Goal: Task Accomplishment & Management: Use online tool/utility

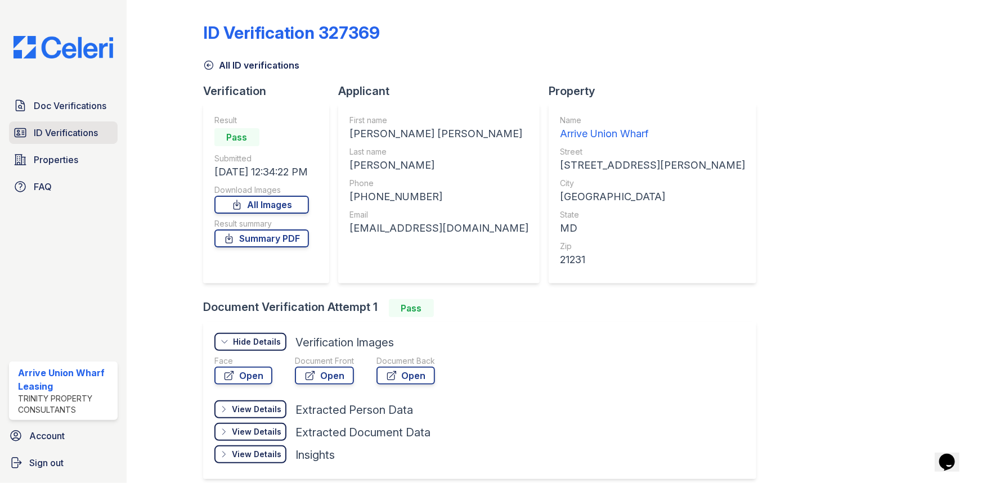
scroll to position [4, 0]
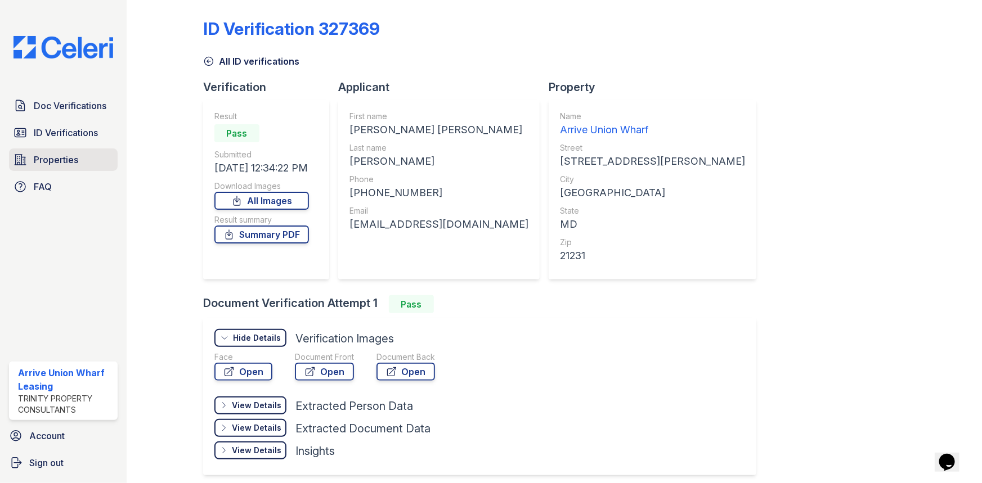
click at [59, 158] on span "Properties" at bounding box center [56, 160] width 44 height 14
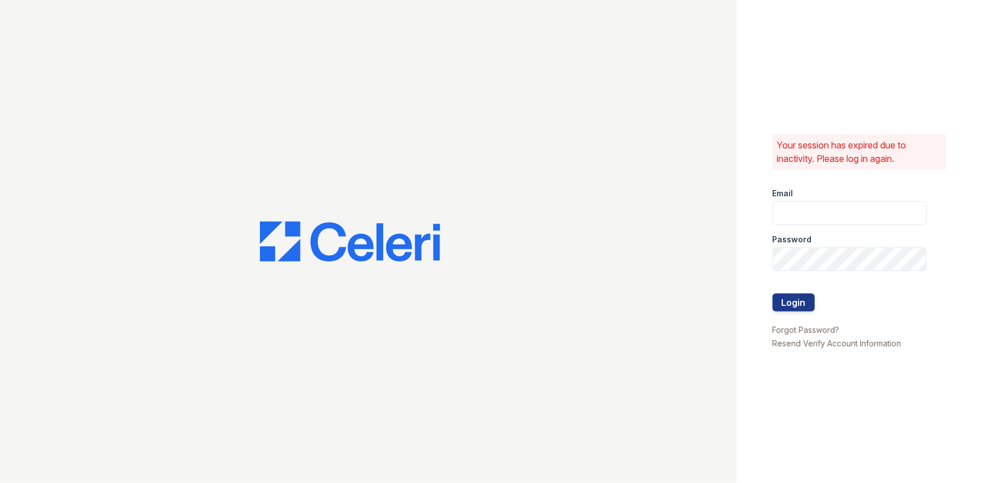
type input "[EMAIL_ADDRESS][DOMAIN_NAME]"
click at [793, 307] on button "Login" at bounding box center [793, 302] width 42 height 18
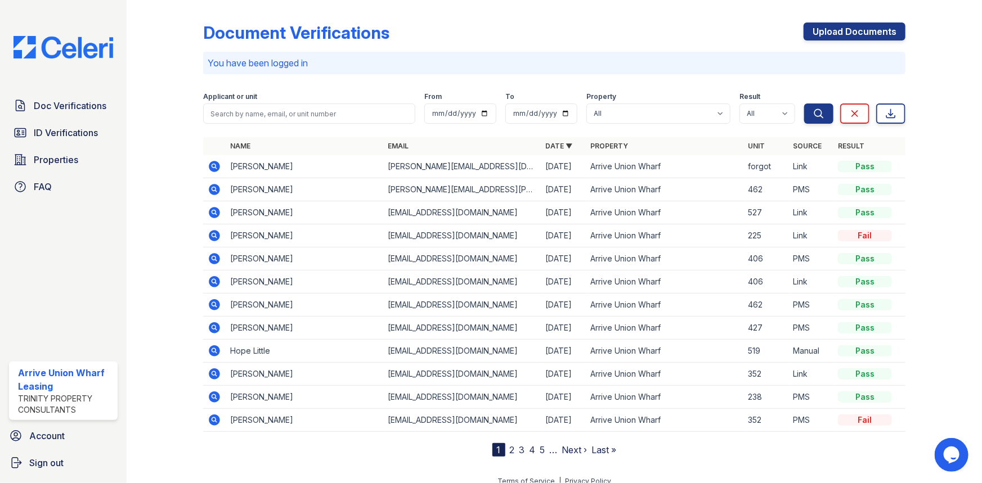
scroll to position [11, 0]
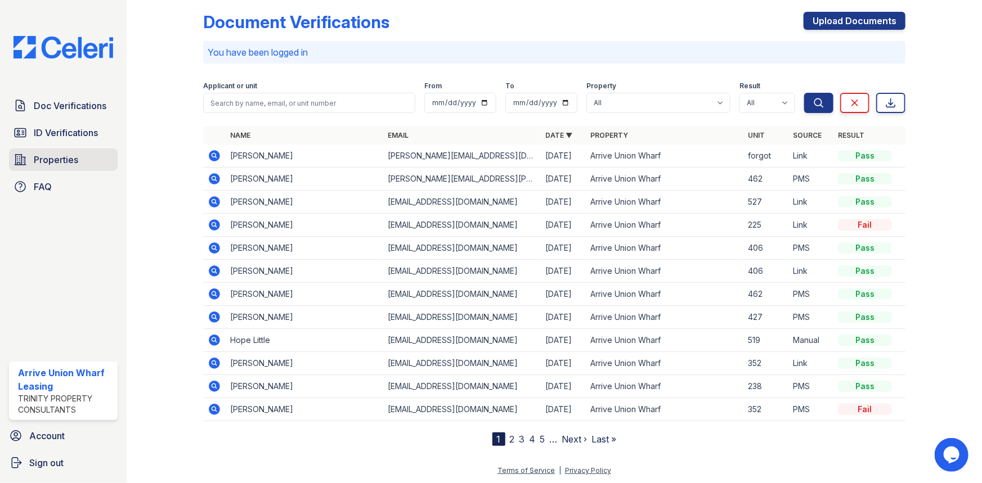
click at [59, 160] on span "Properties" at bounding box center [56, 160] width 44 height 14
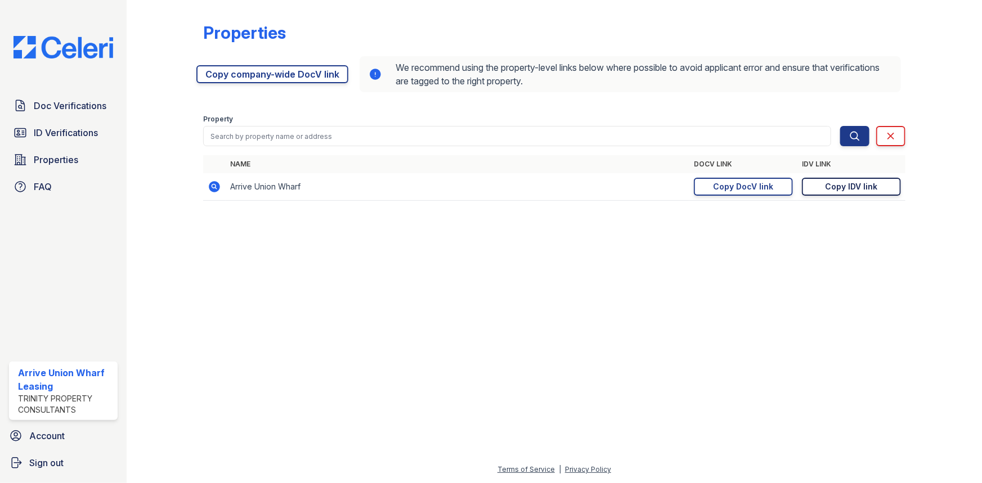
click at [821, 189] on link "Copy IDV link Copy link" at bounding box center [851, 187] width 99 height 18
